Goal: Task Accomplishment & Management: Use online tool/utility

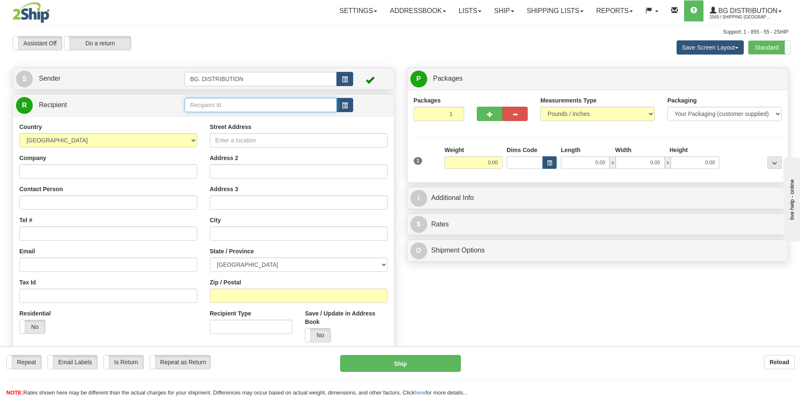
click at [234, 111] on input "text" at bounding box center [261, 105] width 152 height 14
type input "20231"
click button "Delete" at bounding box center [0, 0] width 0 height 0
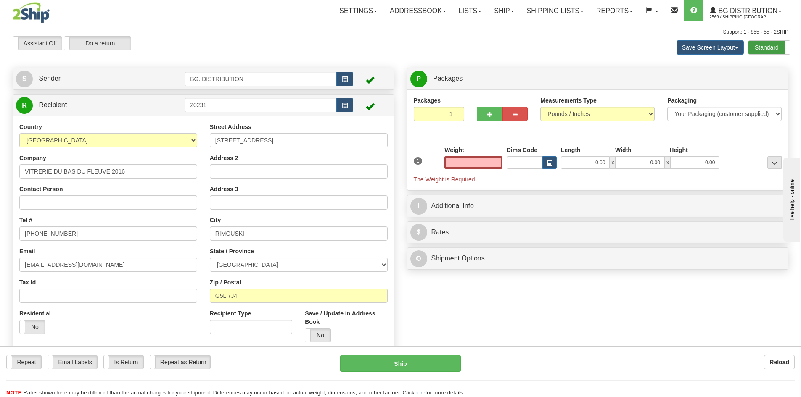
type input "0.00"
click at [757, 44] on label "Standard" at bounding box center [769, 47] width 42 height 13
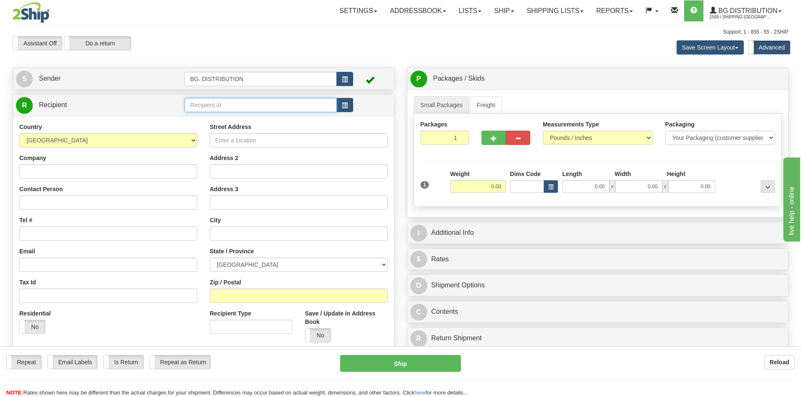
click at [294, 105] on input "text" at bounding box center [261, 105] width 152 height 14
type input "20231"
click button "Delete" at bounding box center [0, 0] width 0 height 0
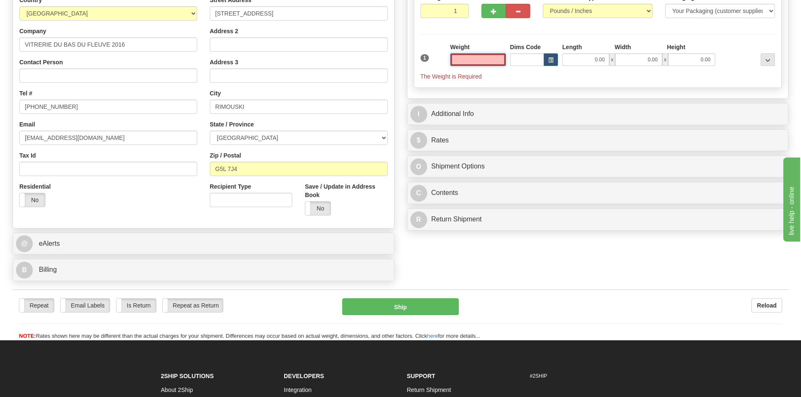
scroll to position [168, 0]
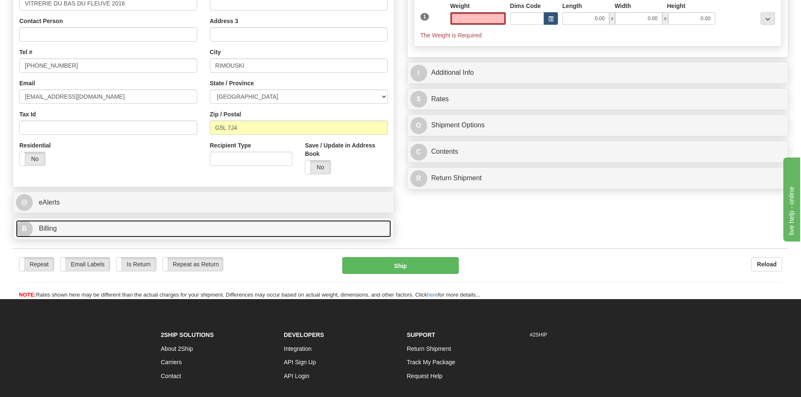
type input "0.00"
click at [25, 225] on span "B" at bounding box center [24, 229] width 17 height 17
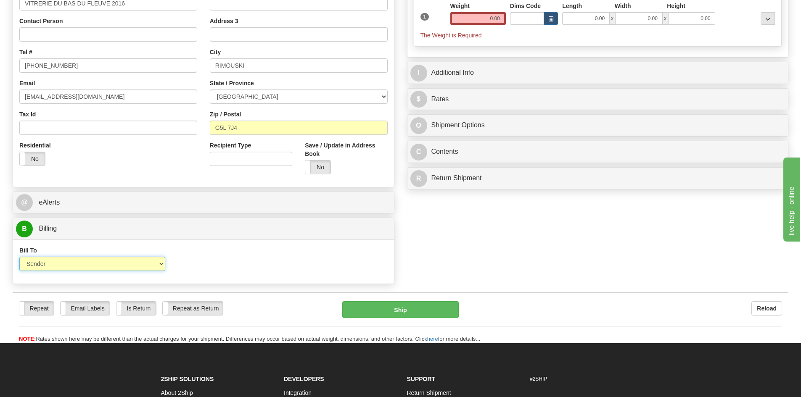
click at [84, 271] on select "Sender Recipient Third Party Collect" at bounding box center [92, 264] width 146 height 14
select select "2"
click at [19, 257] on select "Sender Recipient Third Party Collect" at bounding box center [92, 264] width 146 height 14
click at [214, 271] on input "Account" at bounding box center [251, 264] width 146 height 14
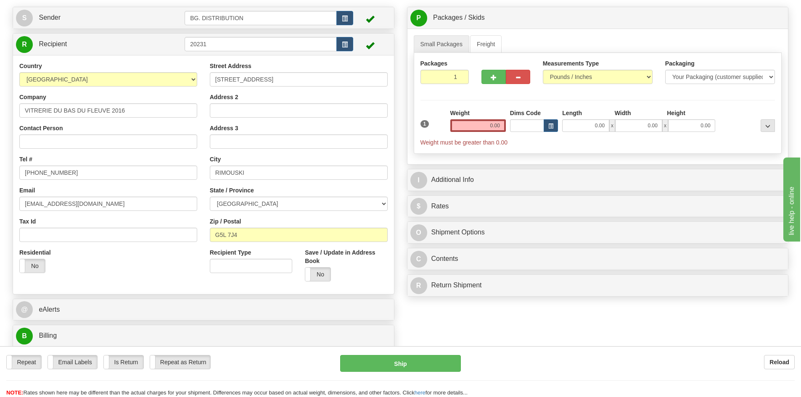
scroll to position [0, 0]
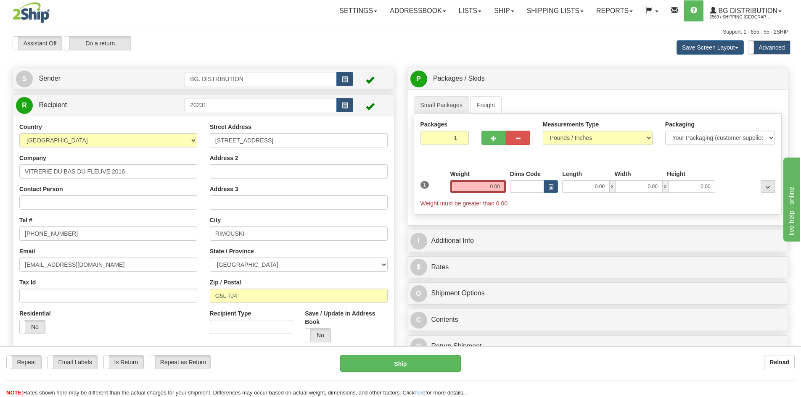
type input "5974231"
click at [497, 190] on input "0.00" at bounding box center [478, 186] width 56 height 13
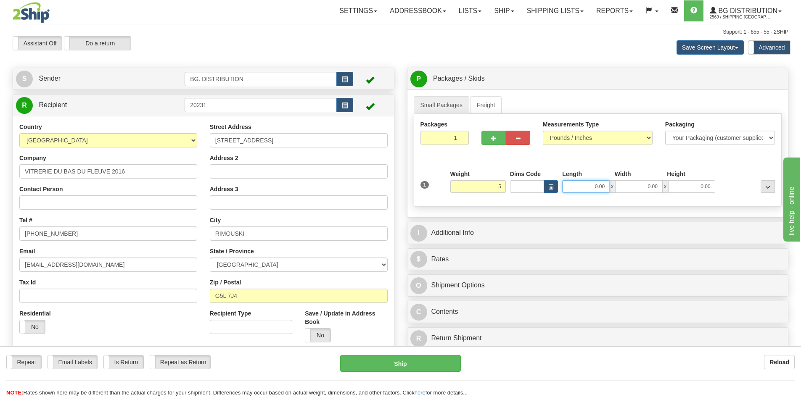
type input "5.00"
click at [580, 185] on input "0.00" at bounding box center [585, 186] width 47 height 13
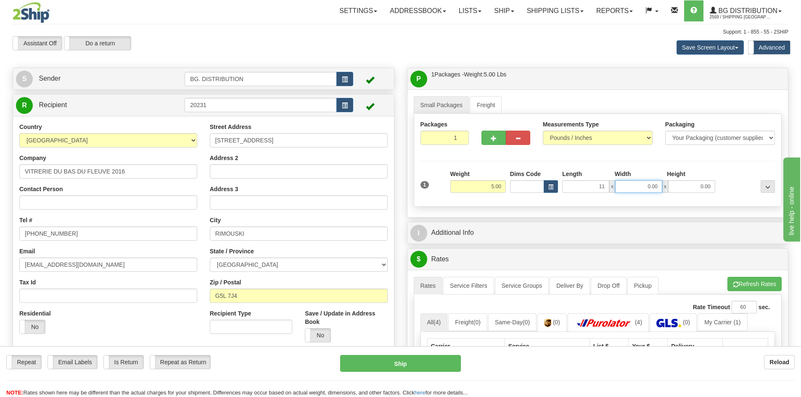
type input "11.00"
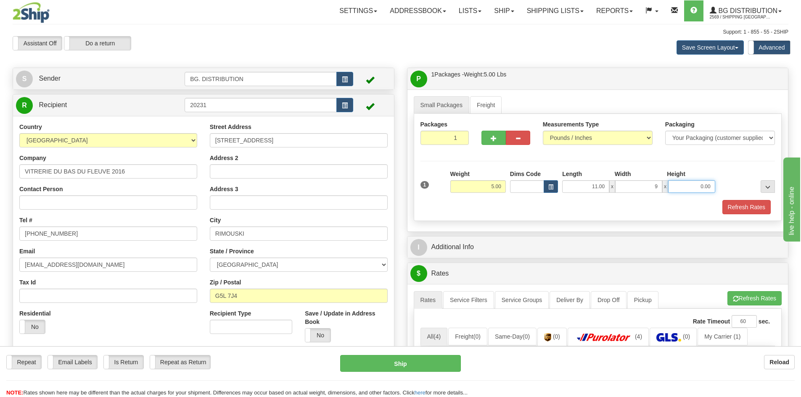
type input "9.00"
type input "6.00"
click at [580, 204] on div "Refresh Rates" at bounding box center [597, 207] width 359 height 14
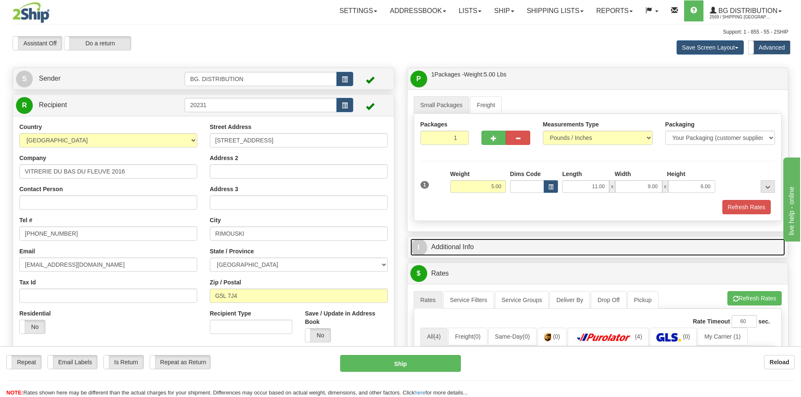
click at [426, 247] on span "I" at bounding box center [418, 247] width 17 height 17
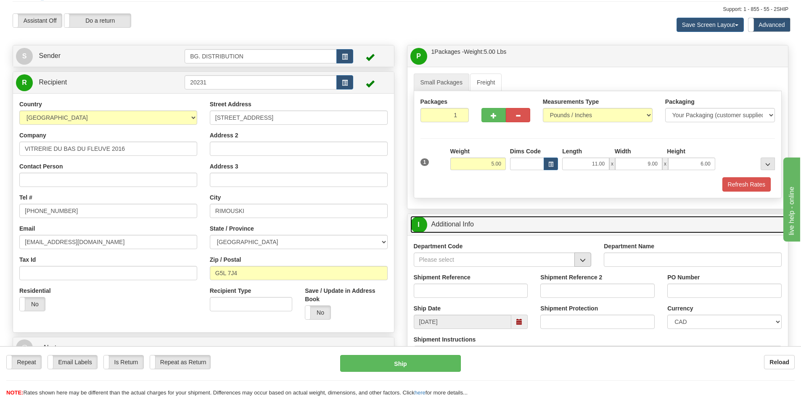
scroll to position [42, 0]
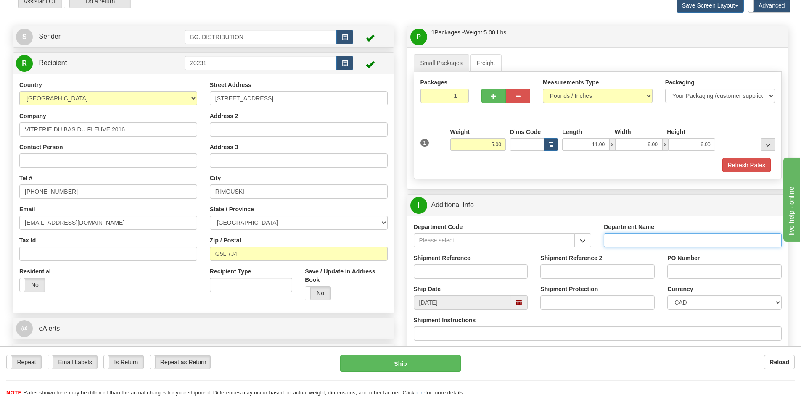
click at [621, 235] on input "Department Name" at bounding box center [693, 240] width 178 height 14
type input "."
click at [564, 272] on input "Shipment Reference 2" at bounding box center [597, 271] width 114 height 14
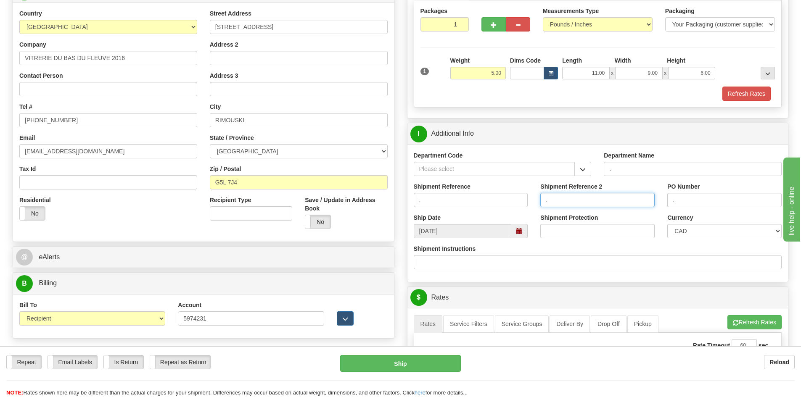
scroll to position [210, 0]
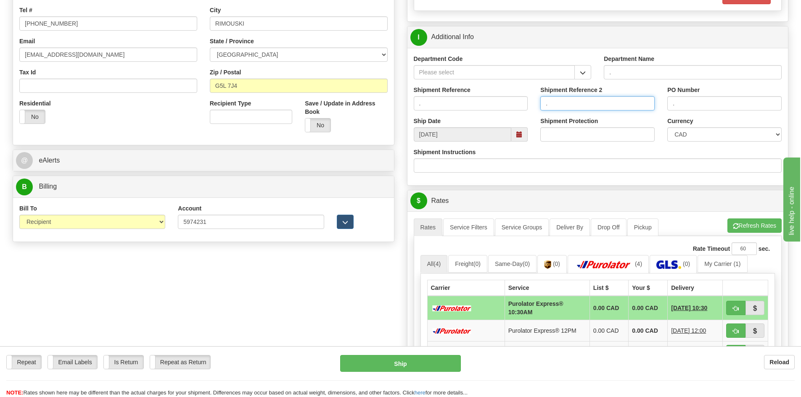
type input "."
click at [740, 225] on button "Refresh Rates" at bounding box center [754, 226] width 54 height 14
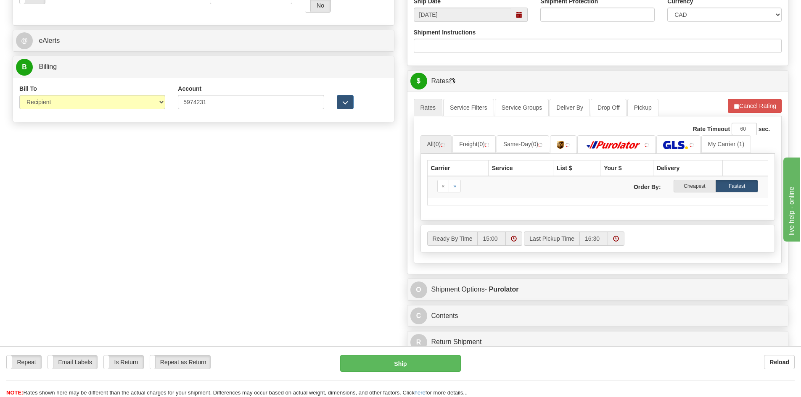
scroll to position [378, 0]
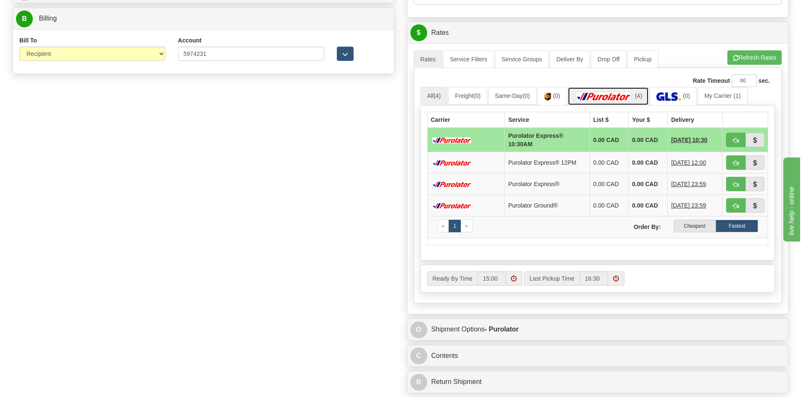
click at [615, 97] on img at bounding box center [603, 97] width 59 height 8
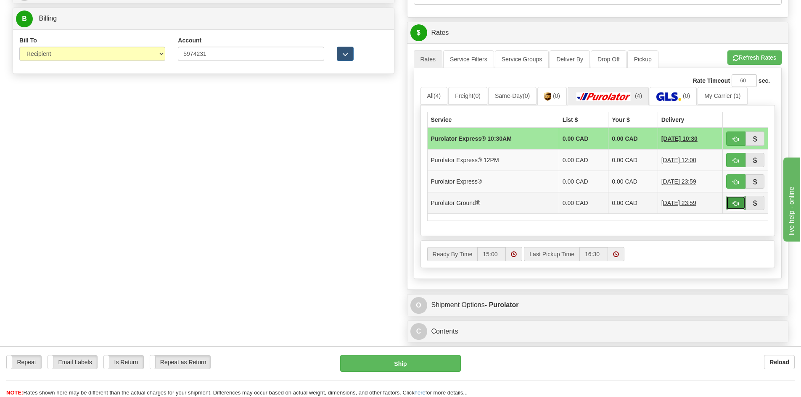
click at [741, 203] on button "button" at bounding box center [735, 203] width 19 height 14
type input "260"
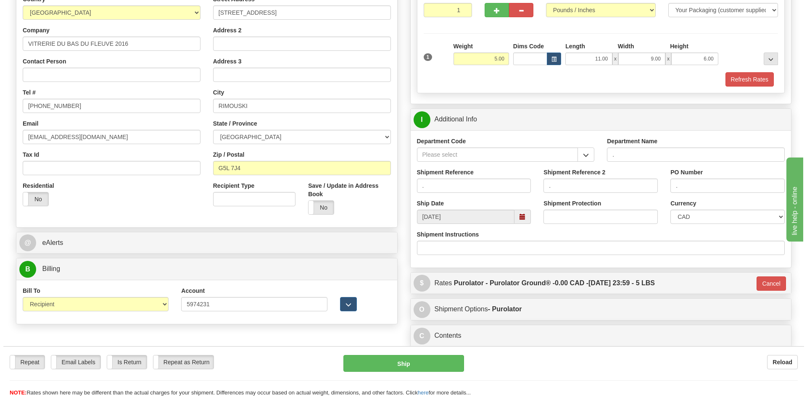
scroll to position [86, 0]
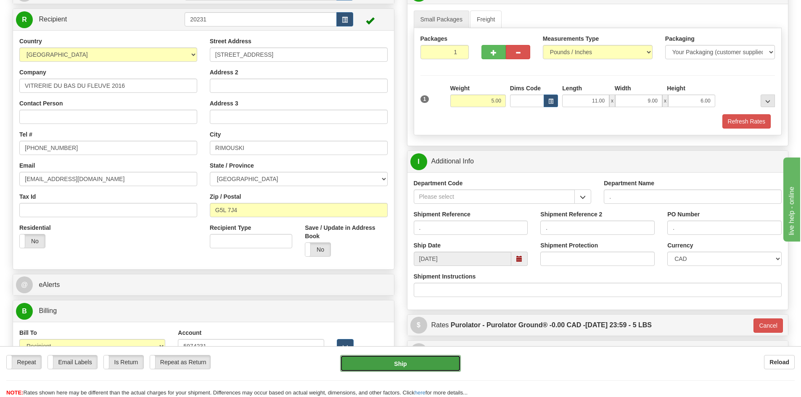
click at [427, 361] on button "Ship" at bounding box center [400, 363] width 121 height 17
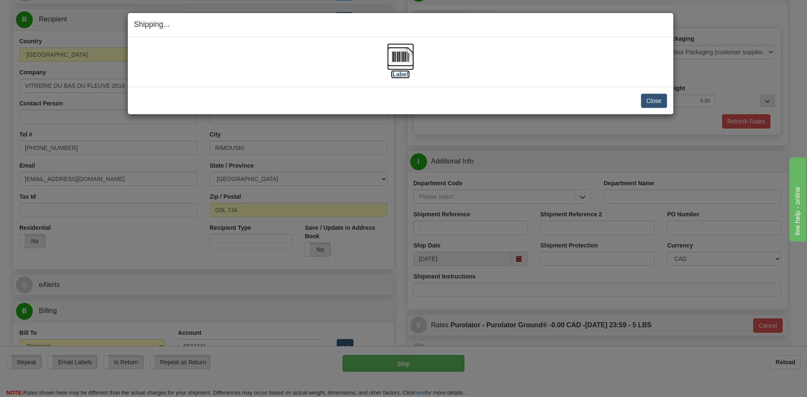
click at [404, 74] on label "[Label]" at bounding box center [400, 74] width 19 height 8
click at [651, 96] on button "Close" at bounding box center [654, 101] width 26 height 14
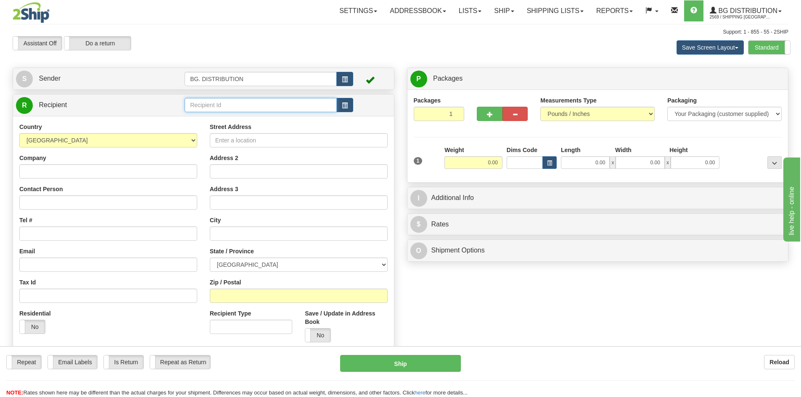
click at [232, 106] on input "text" at bounding box center [261, 105] width 152 height 14
type input "20254"
click button "Delete" at bounding box center [0, 0] width 0 height 0
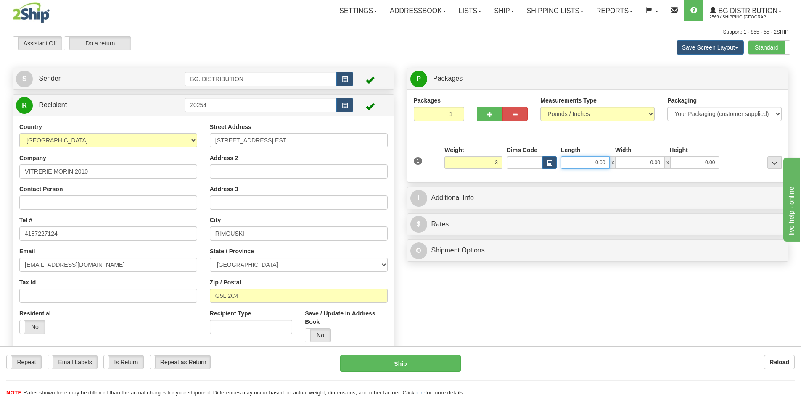
type input "3.00"
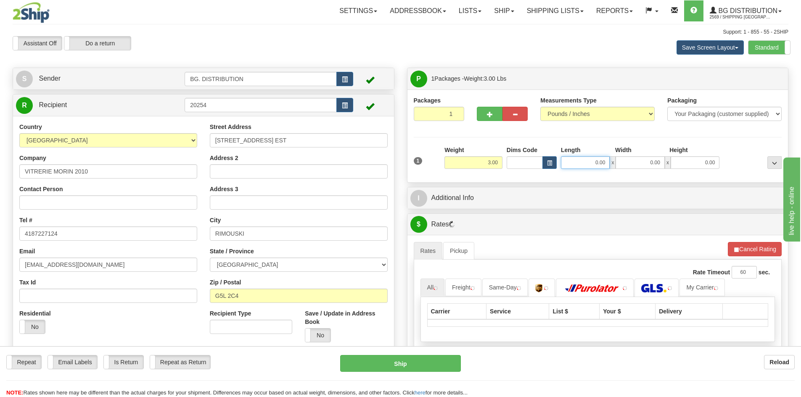
click at [597, 159] on input "0.00" at bounding box center [585, 162] width 49 height 13
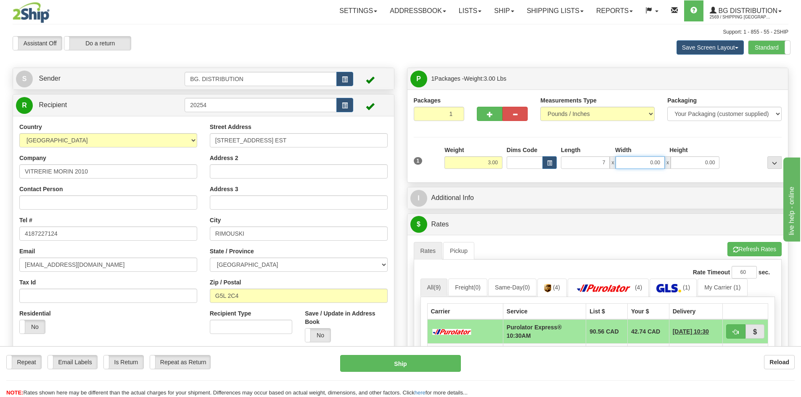
type input "7.00"
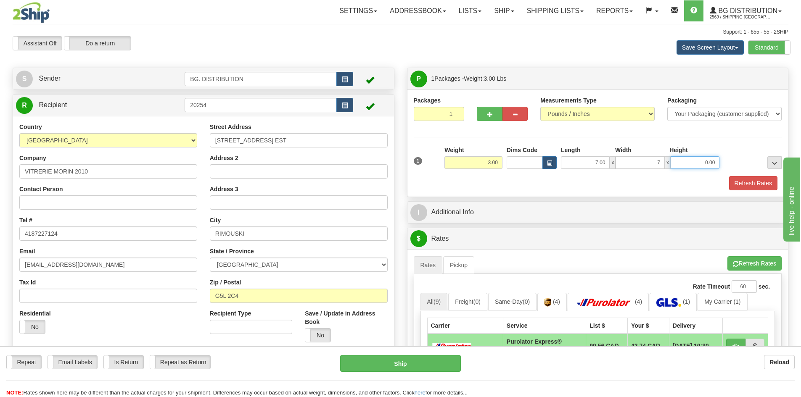
type input "7.00"
type input "6.00"
click at [540, 194] on div "Packages 1 1 Measurements Type" at bounding box center [597, 143] width 381 height 107
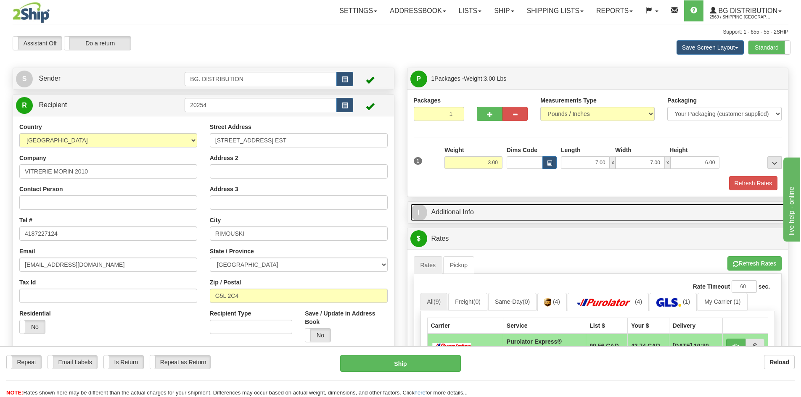
click at [420, 213] on span "I" at bounding box center [418, 212] width 17 height 17
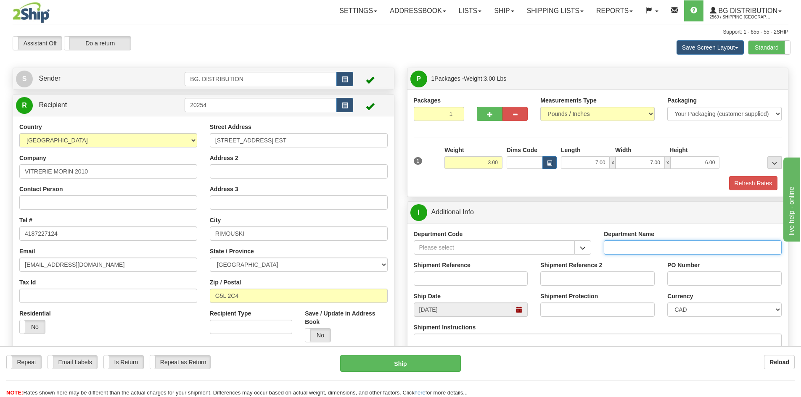
drag, startPoint x: 617, startPoint y: 249, endPoint x: 628, endPoint y: 256, distance: 13.1
click at [617, 249] on input "Department Name" at bounding box center [693, 248] width 178 height 14
type input "."
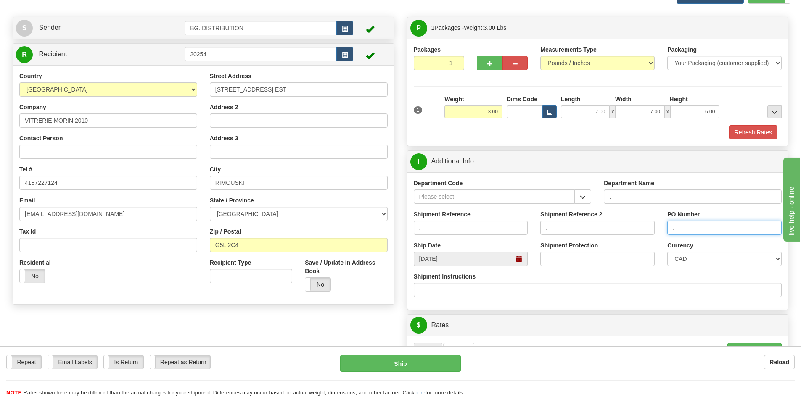
scroll to position [126, 0]
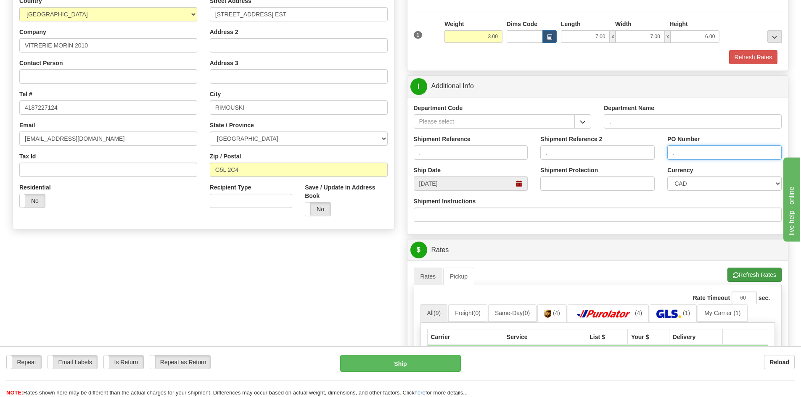
type input "."
click at [744, 271] on button "Refresh Rates" at bounding box center [754, 275] width 54 height 14
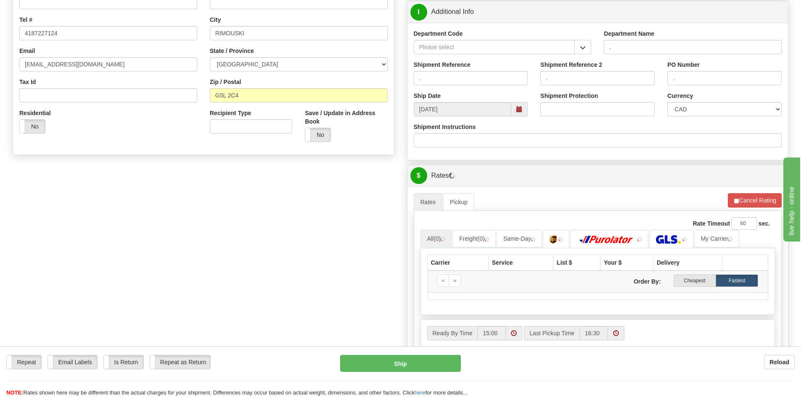
scroll to position [294, 0]
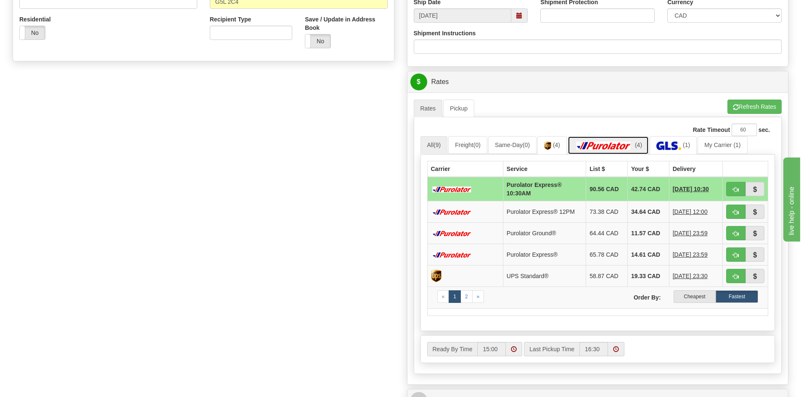
click at [624, 146] on img at bounding box center [603, 146] width 59 height 8
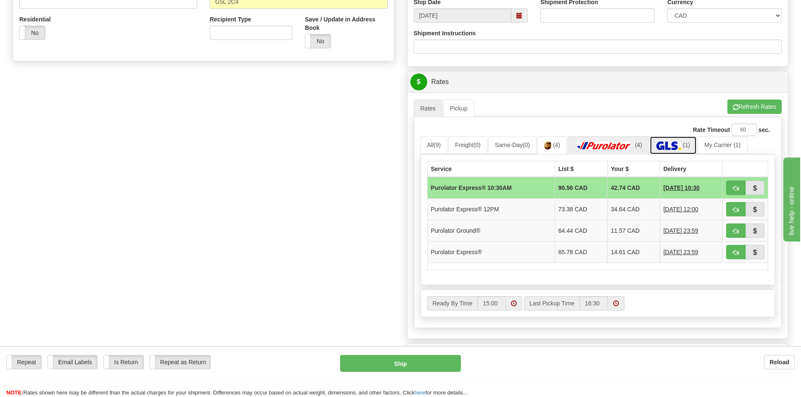
click at [667, 143] on img at bounding box center [668, 146] width 25 height 8
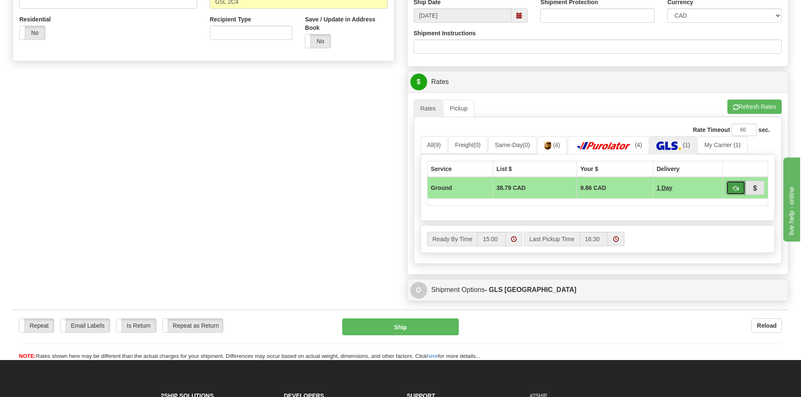
click at [735, 188] on span "button" at bounding box center [736, 188] width 6 height 5
type input "1"
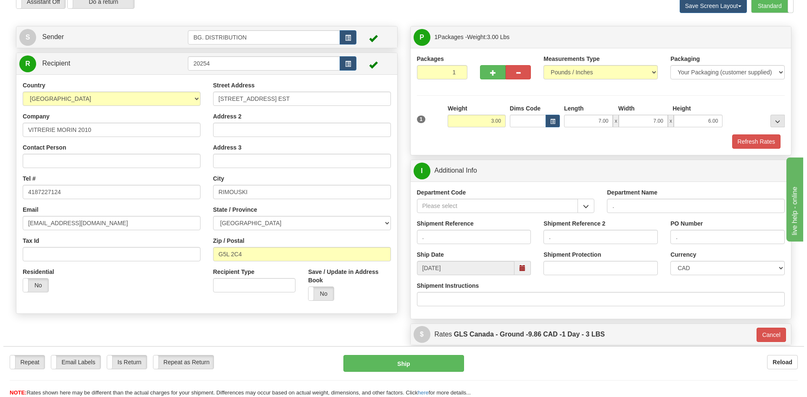
scroll to position [40, 0]
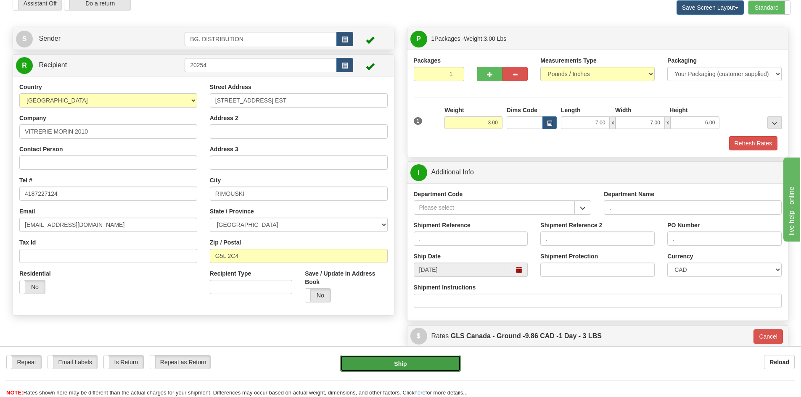
click at [426, 362] on button "Ship" at bounding box center [400, 363] width 121 height 17
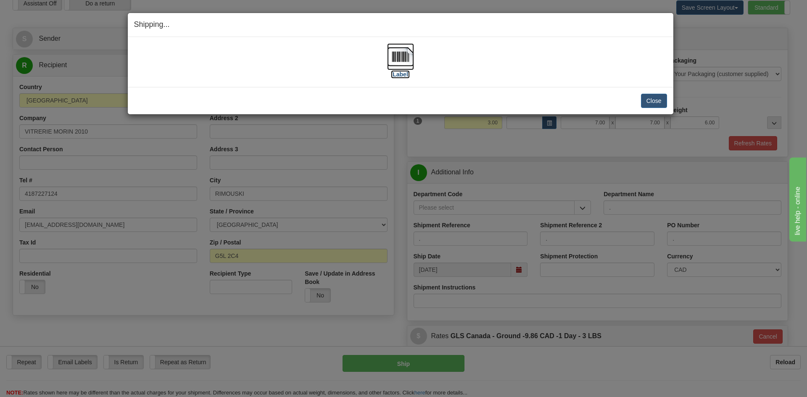
click at [397, 69] on img at bounding box center [400, 56] width 27 height 27
